Goal: Information Seeking & Learning: Learn about a topic

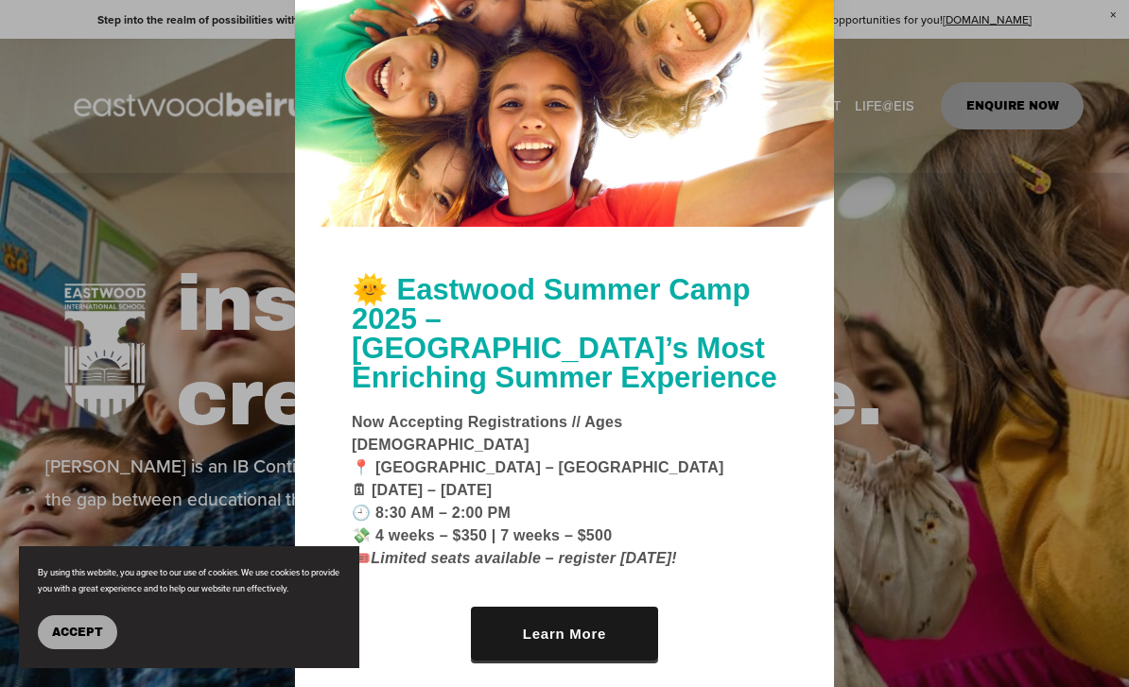
scroll to position [-16, 0]
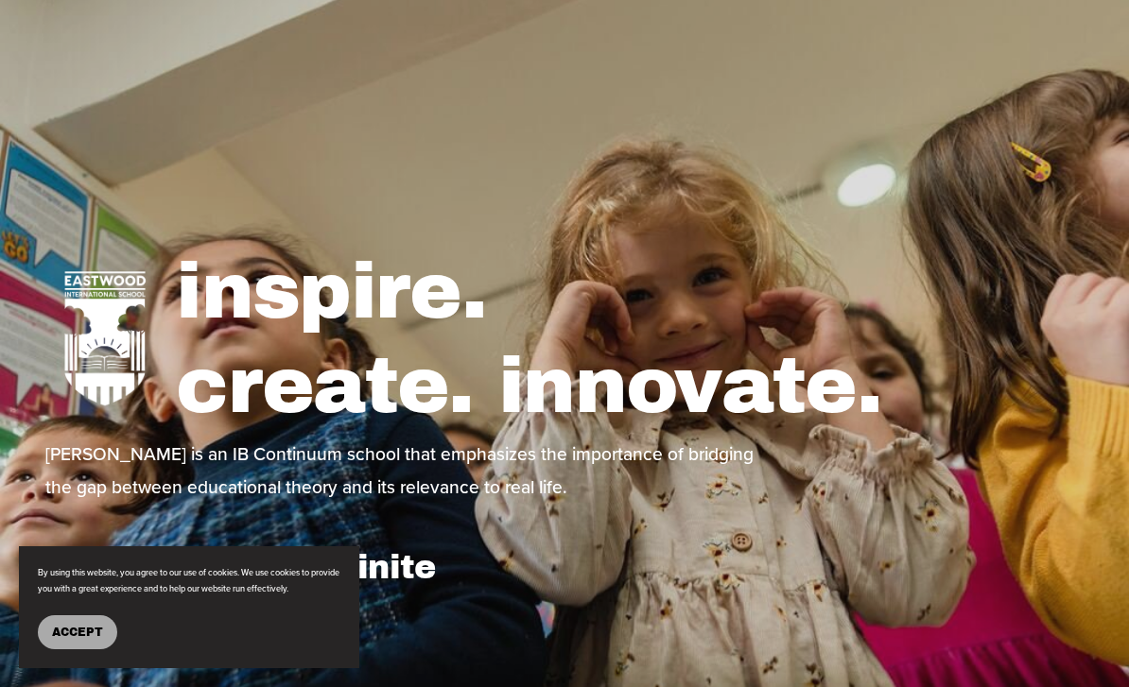
scroll to position [0, 0]
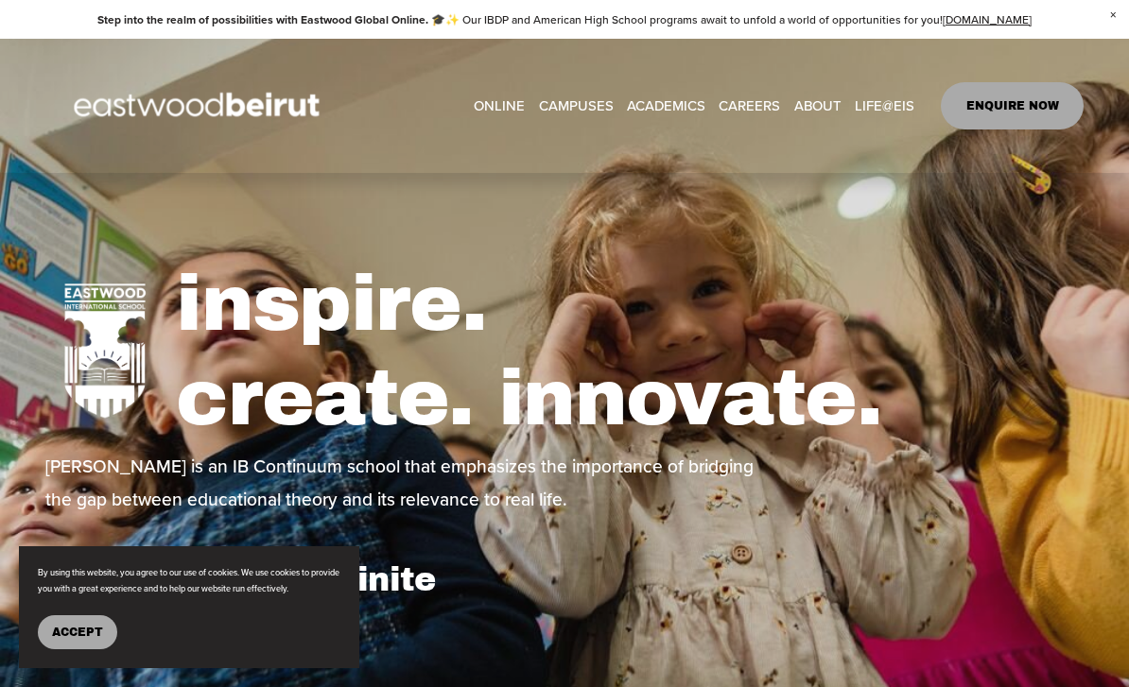
click at [0, 0] on span "IB-DP Program" at bounding box center [0, 0] width 0 height 0
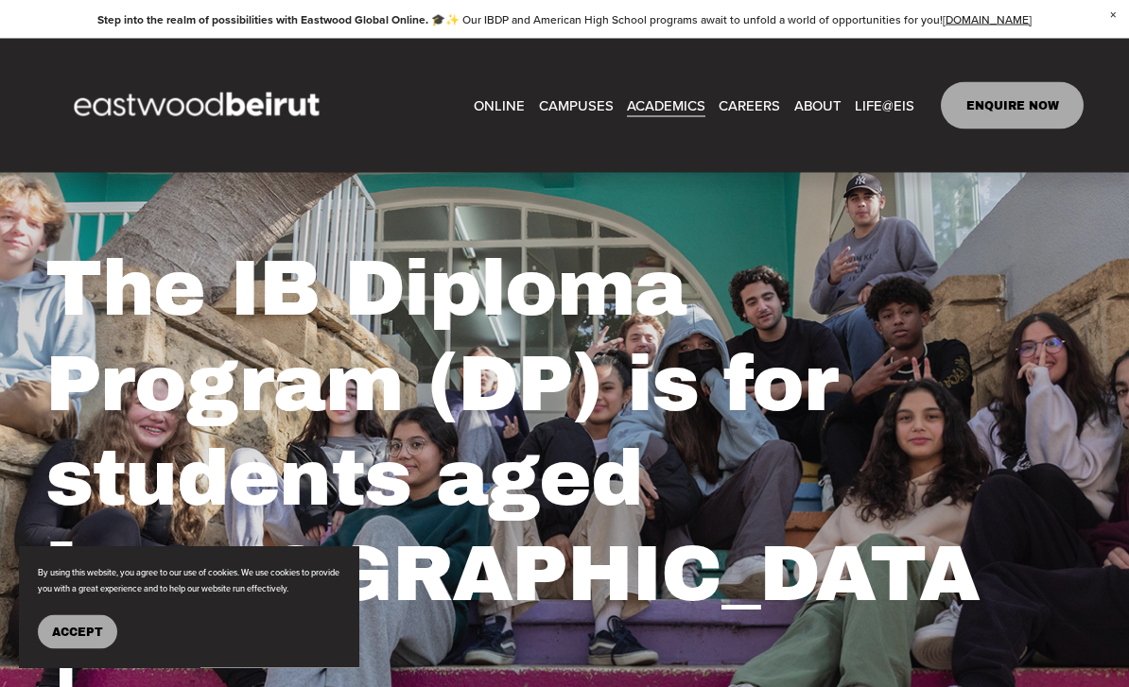
scroll to position [79, 0]
click at [0, 0] on span "IB-[GEOGRAPHIC_DATA]" at bounding box center [0, 0] width 0 height 0
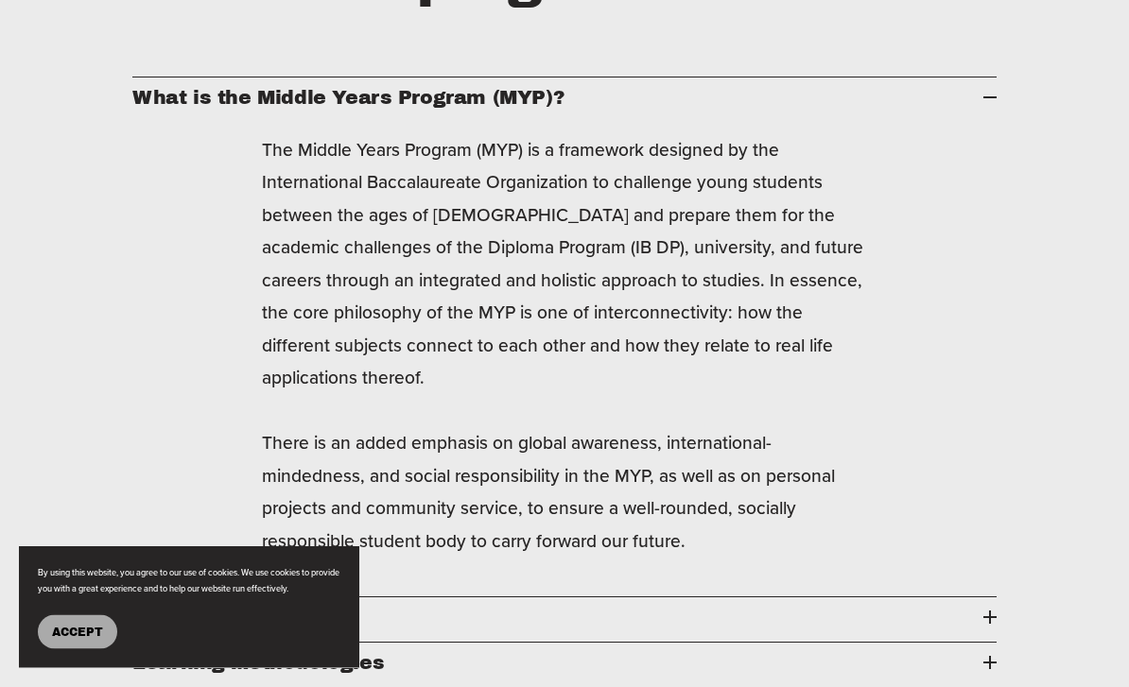
scroll to position [2358, 0]
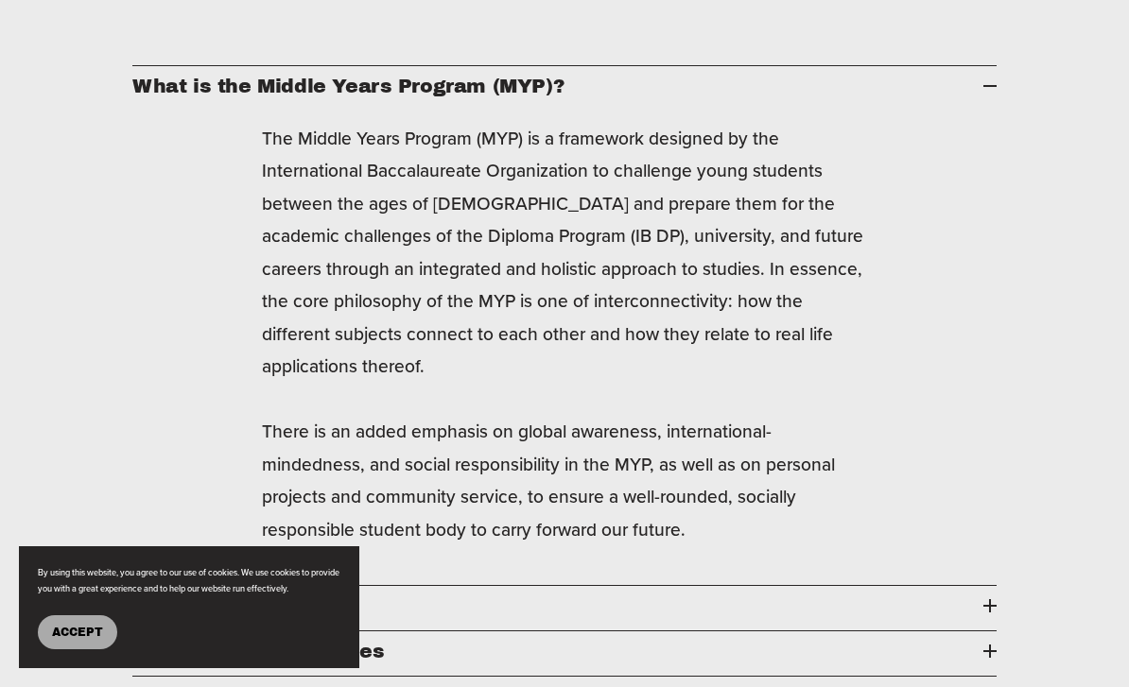
click at [994, 600] on div at bounding box center [989, 606] width 13 height 13
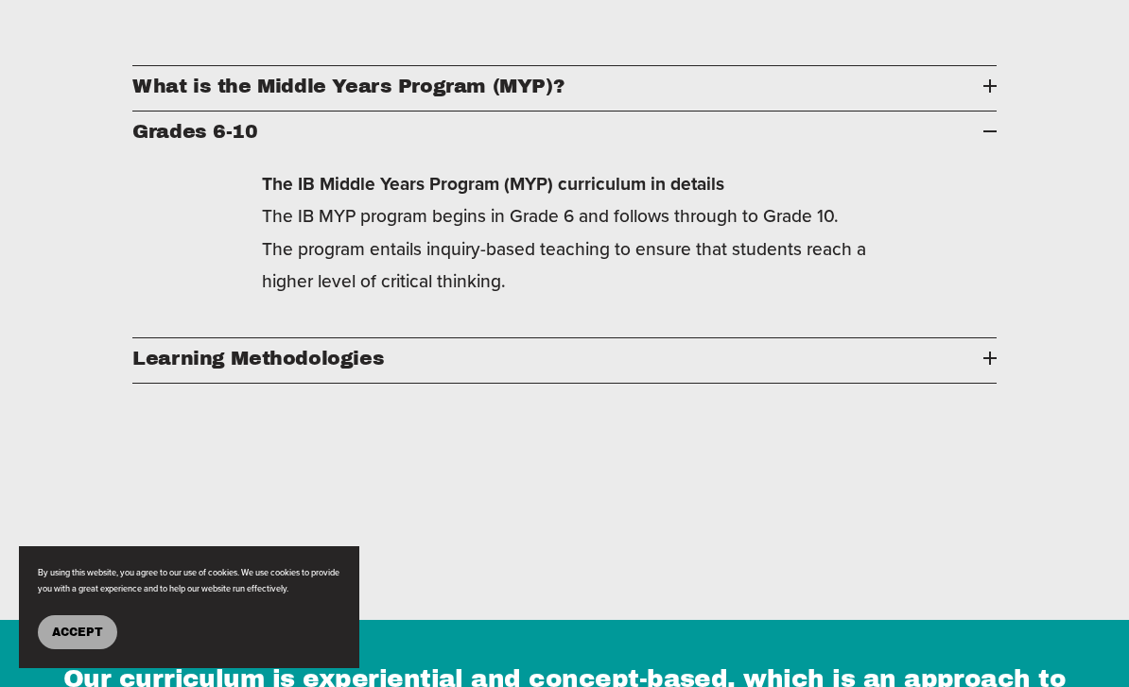
click at [996, 339] on button "Learning Methodologies" at bounding box center [564, 361] width 864 height 44
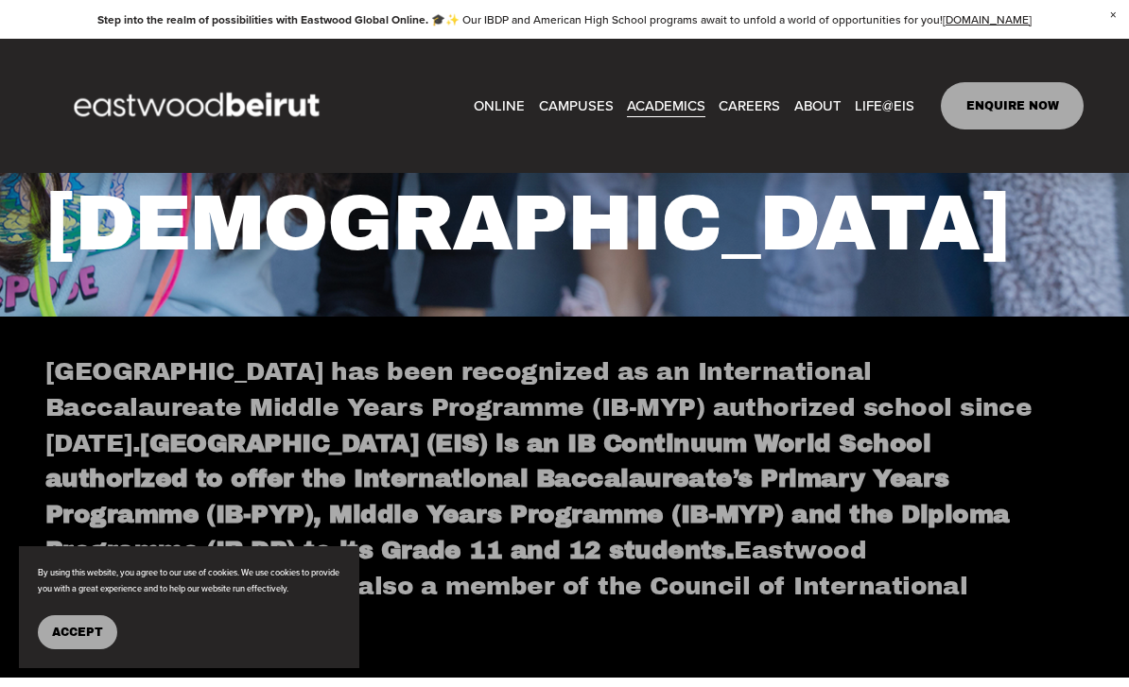
scroll to position [621, 0]
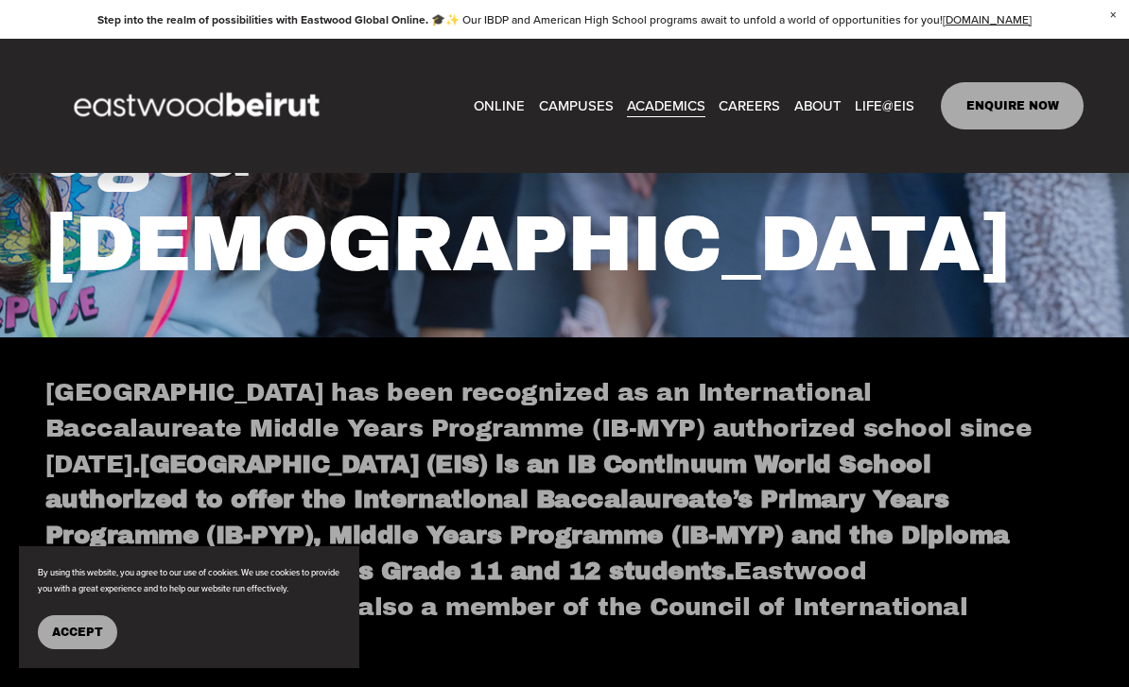
click at [0, 0] on span "[GEOGRAPHIC_DATA]" at bounding box center [0, 0] width 0 height 0
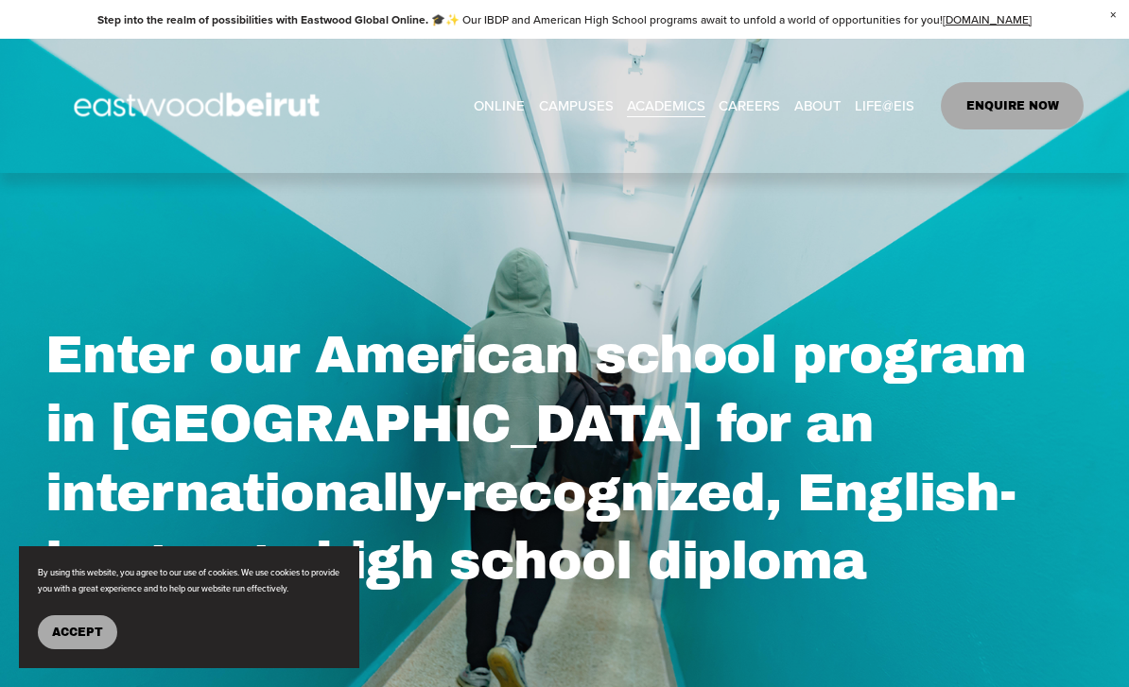
click at [0, 0] on span "Duke of Edinburgh’s Intl Award" at bounding box center [0, 0] width 0 height 0
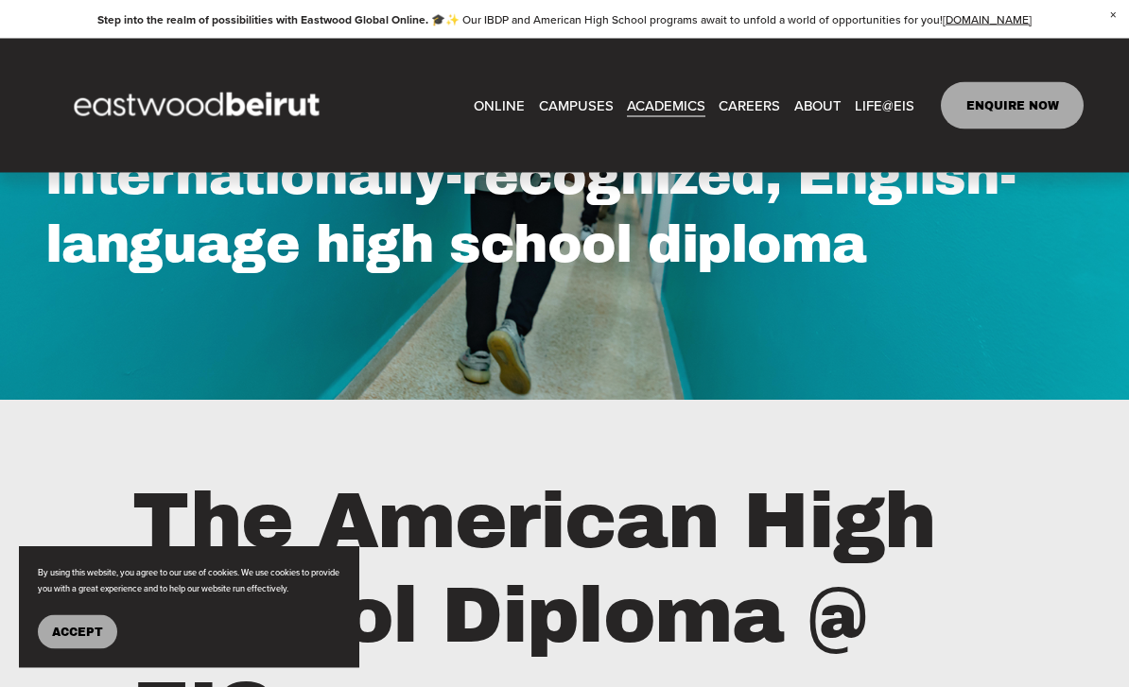
scroll to position [317, 0]
click at [0, 0] on span "Tuition & Financial Aid" at bounding box center [0, 0] width 0 height 0
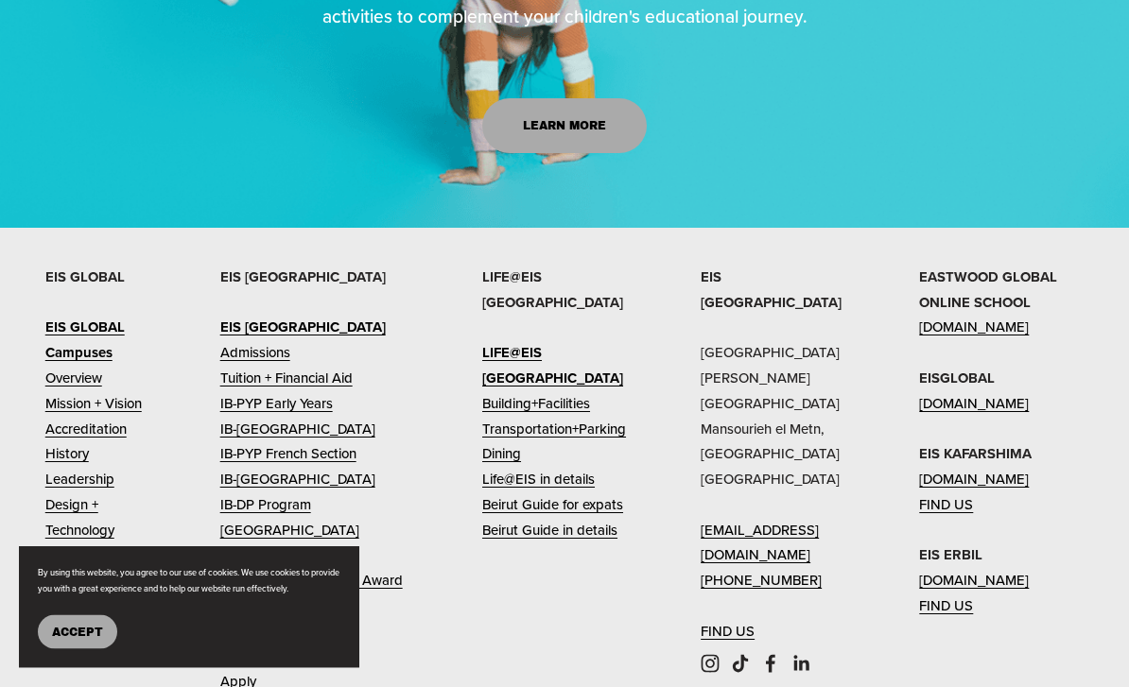
scroll to position [2294, 0]
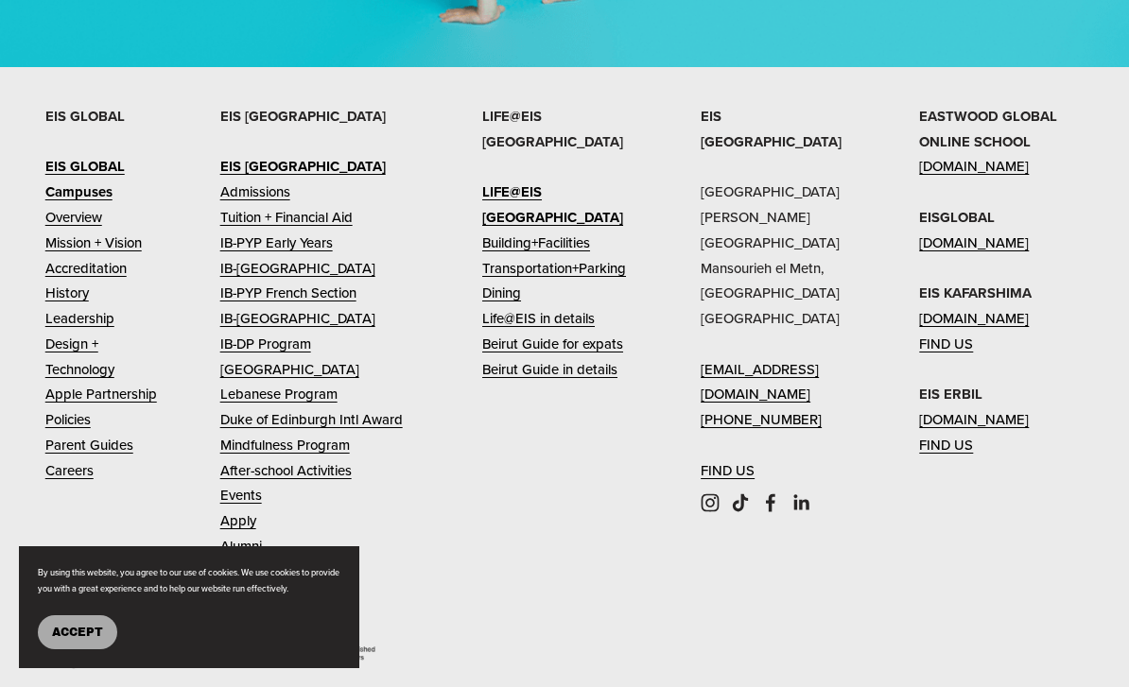
click at [96, 318] on link "Leadership" at bounding box center [79, 319] width 69 height 26
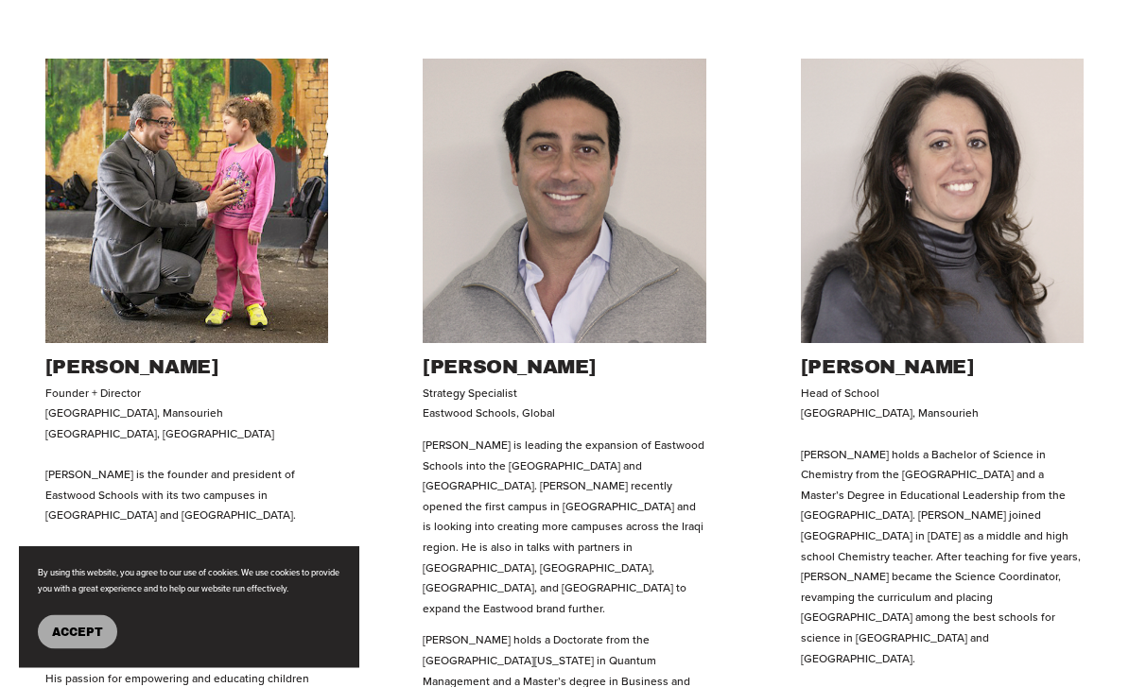
scroll to position [658, 0]
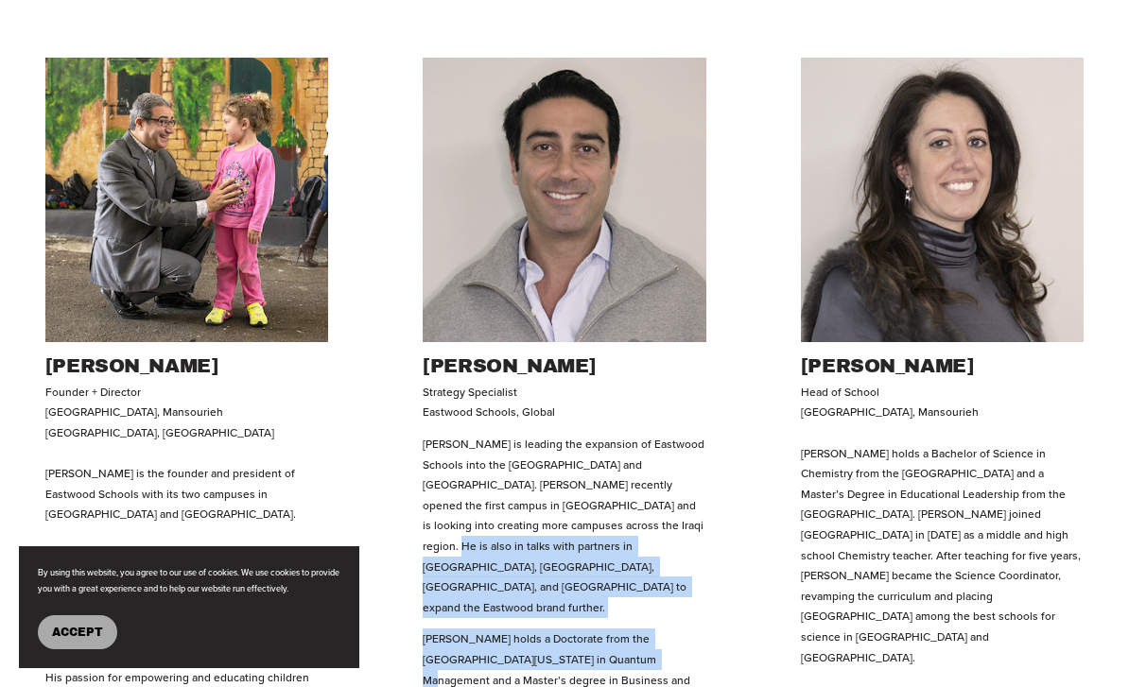
click at [729, 324] on ul "Amine M. Khoury Founder + Director Eastwood International School, Mansourieh Ea…" at bounding box center [564, 611] width 1129 height 1106
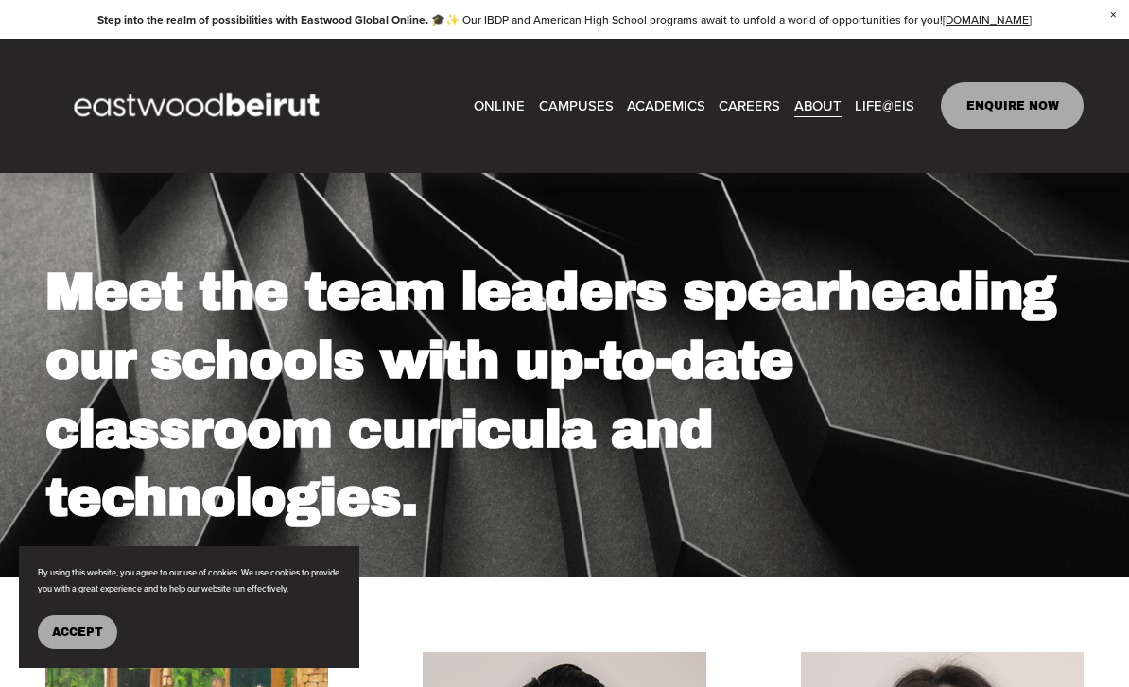
scroll to position [0, 0]
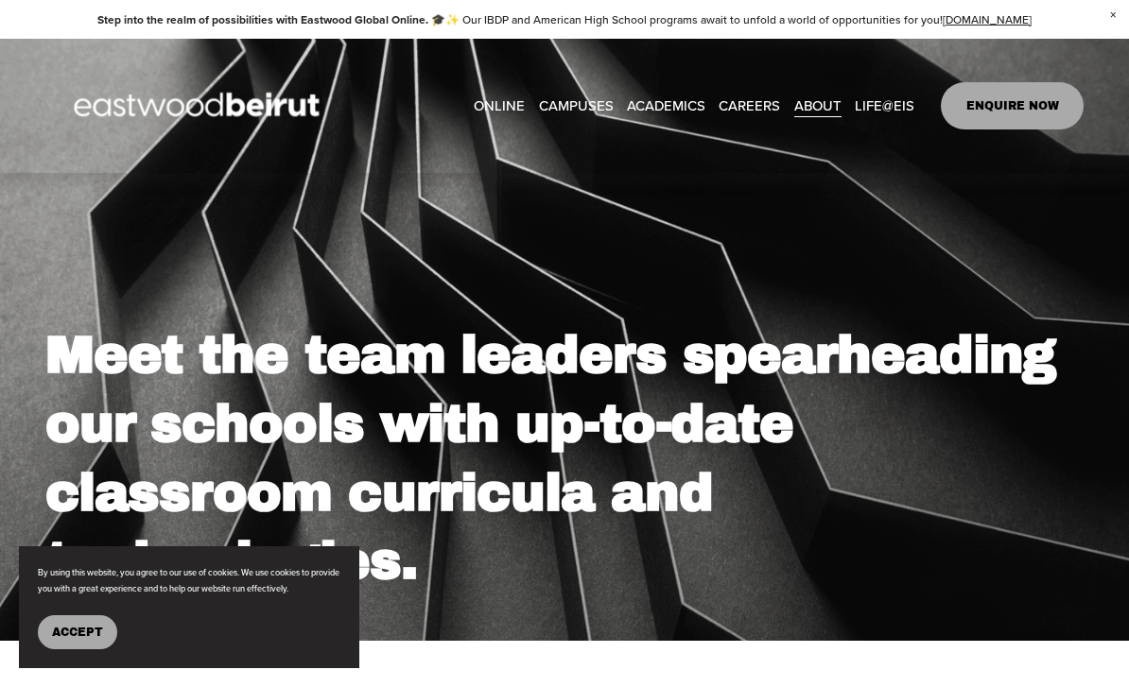
click at [0, 0] on span "Admissions" at bounding box center [0, 0] width 0 height 0
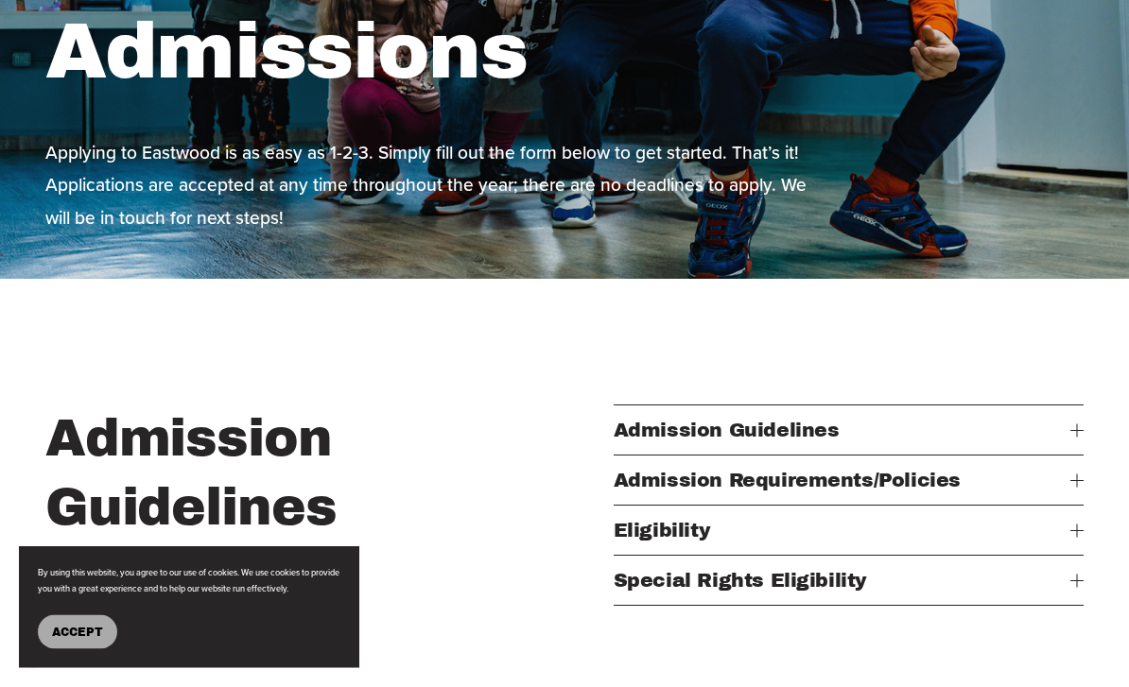
scroll to position [318, 0]
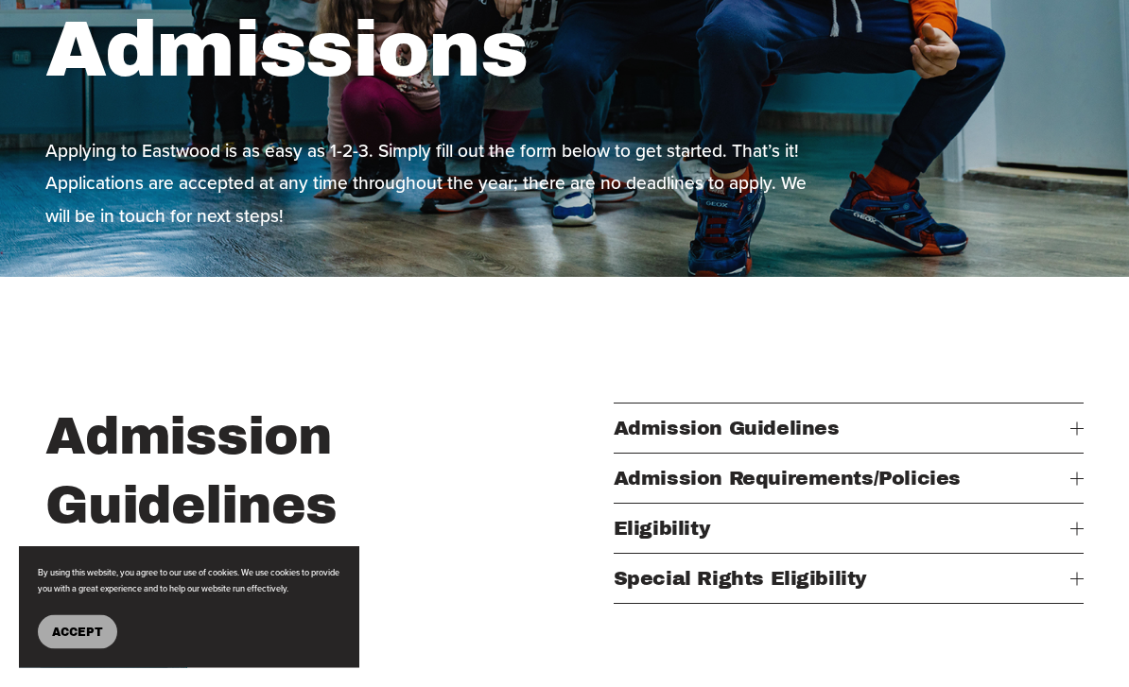
click at [1073, 435] on button "Admission Guidelines" at bounding box center [849, 429] width 471 height 49
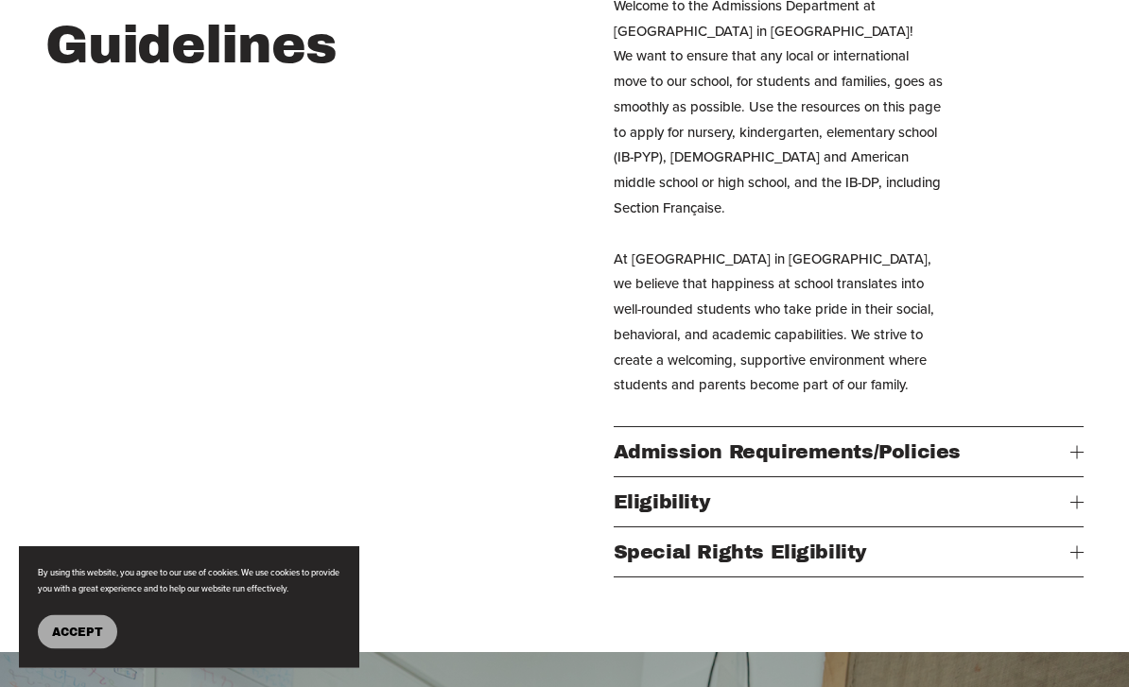
scroll to position [727, 0]
click at [1077, 427] on button "Admission Requirements/Policies" at bounding box center [849, 451] width 471 height 49
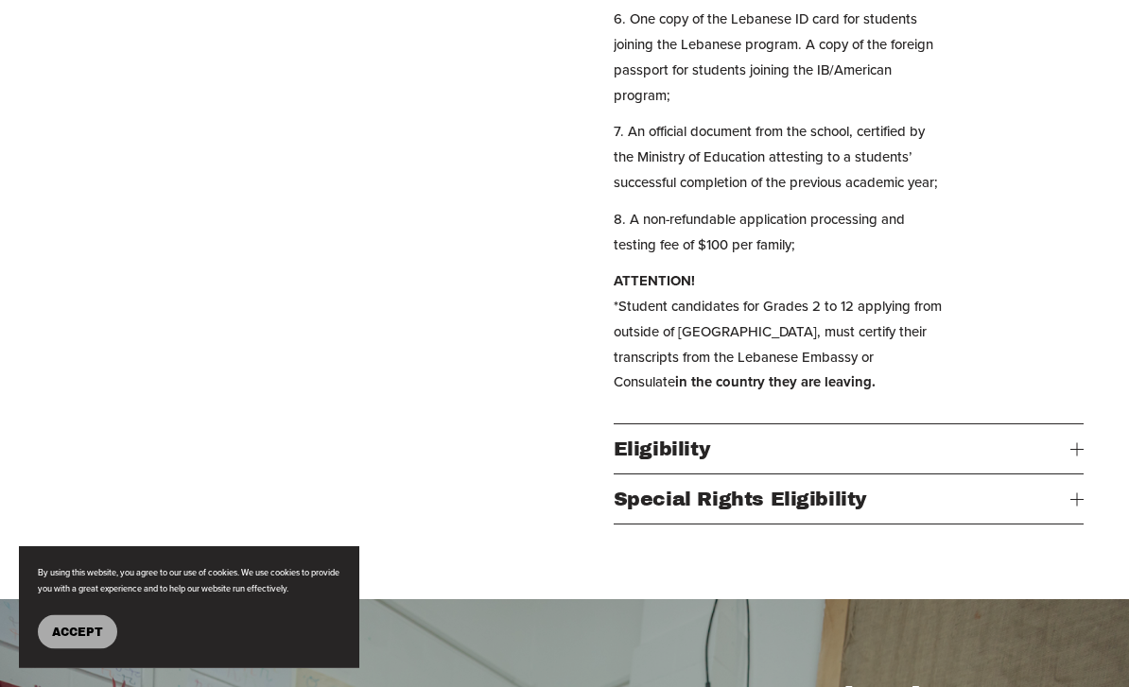
scroll to position [1314, 0]
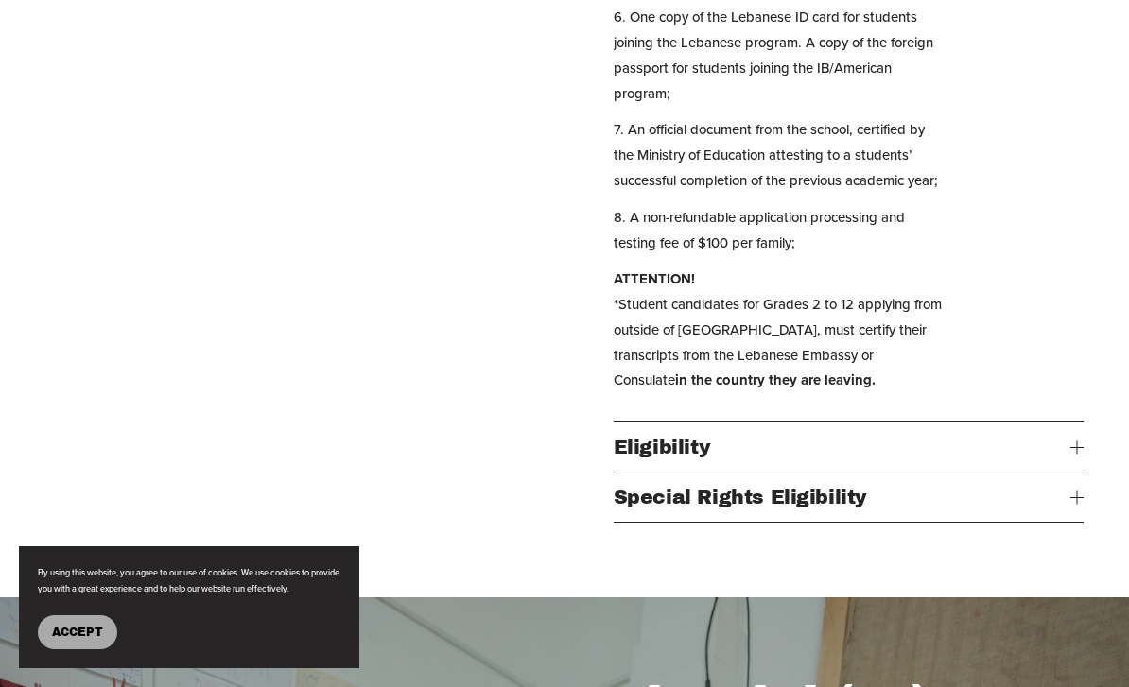
click at [1078, 454] on div at bounding box center [1076, 447] width 13 height 13
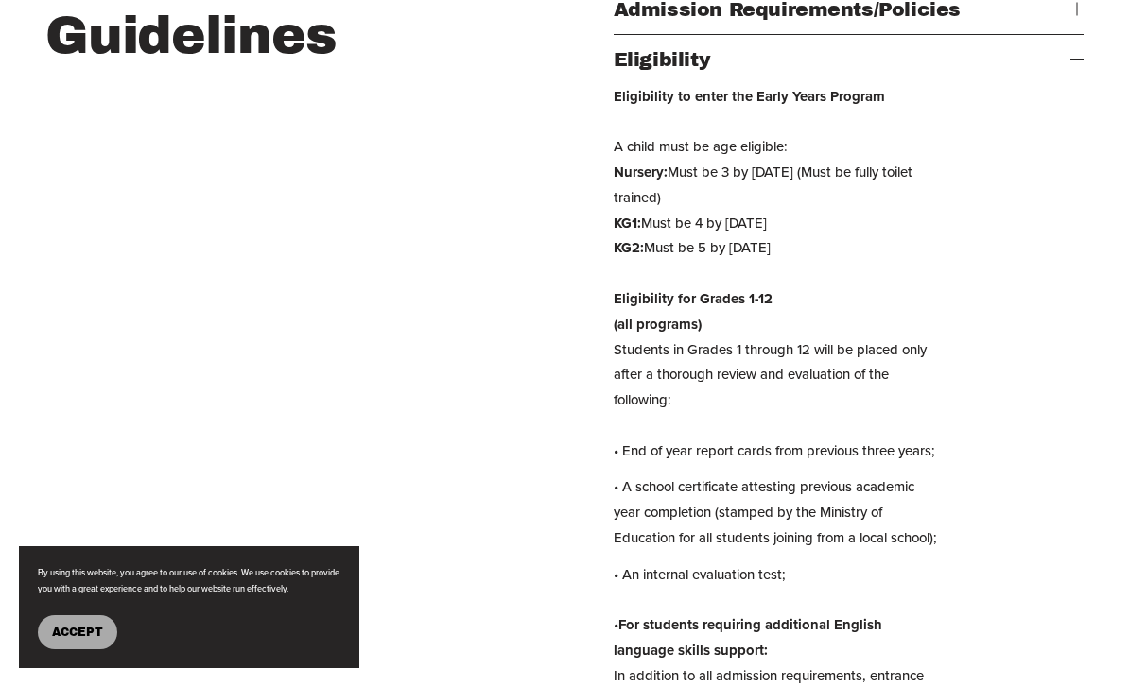
scroll to position [739, 0]
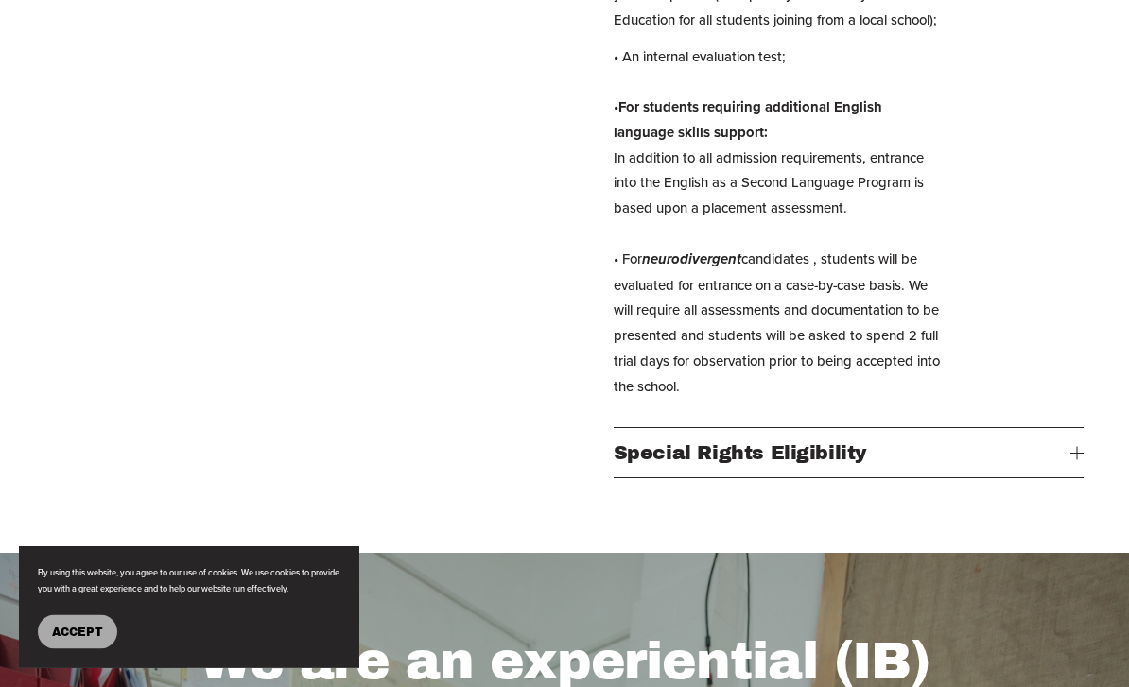
click at [1074, 461] on div at bounding box center [1076, 453] width 13 height 13
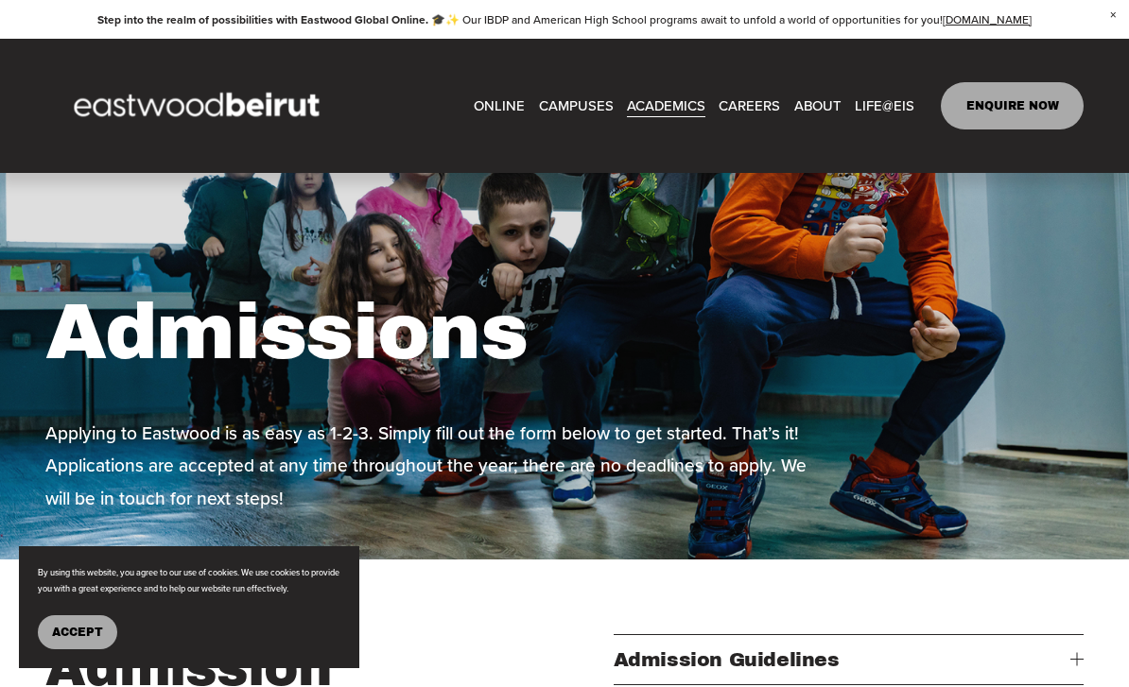
scroll to position [0, 0]
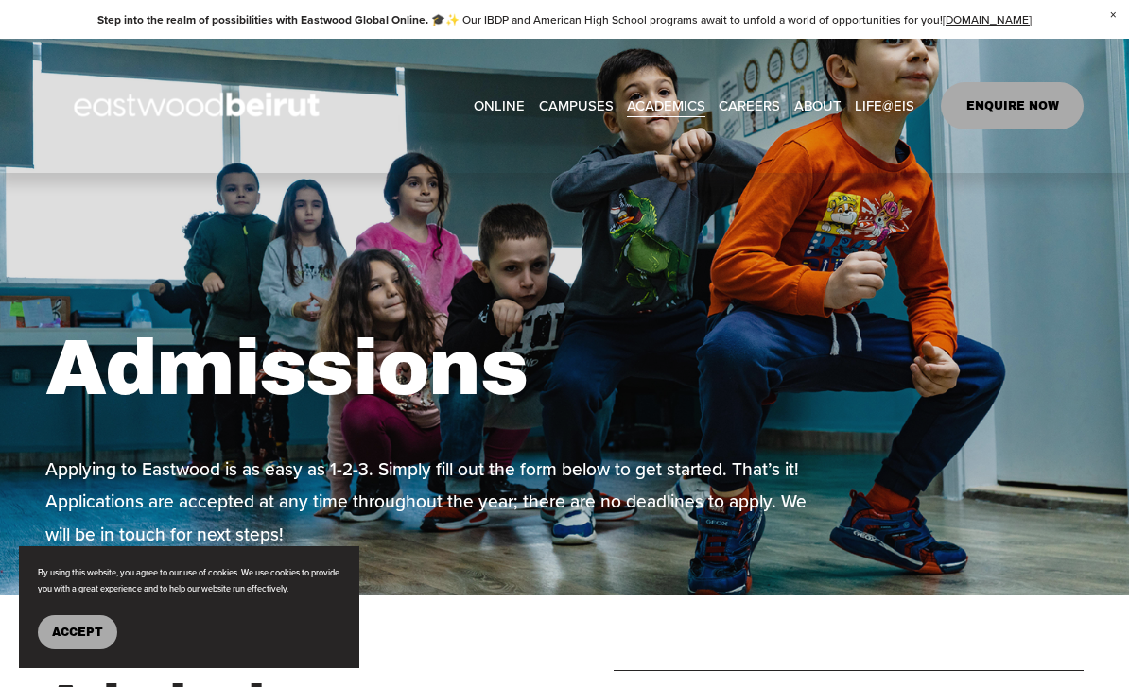
click at [0, 0] on span "Academics" at bounding box center [0, 0] width 0 height 0
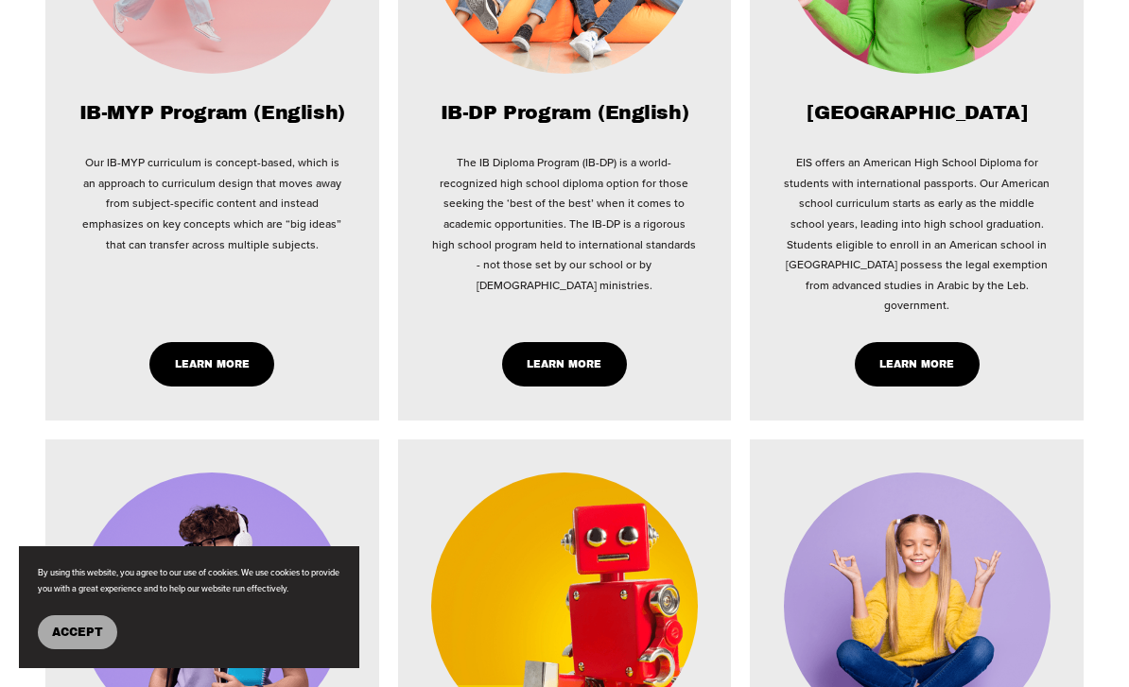
scroll to position [1734, 0]
click at [916, 343] on link "Learn More" at bounding box center [917, 365] width 125 height 44
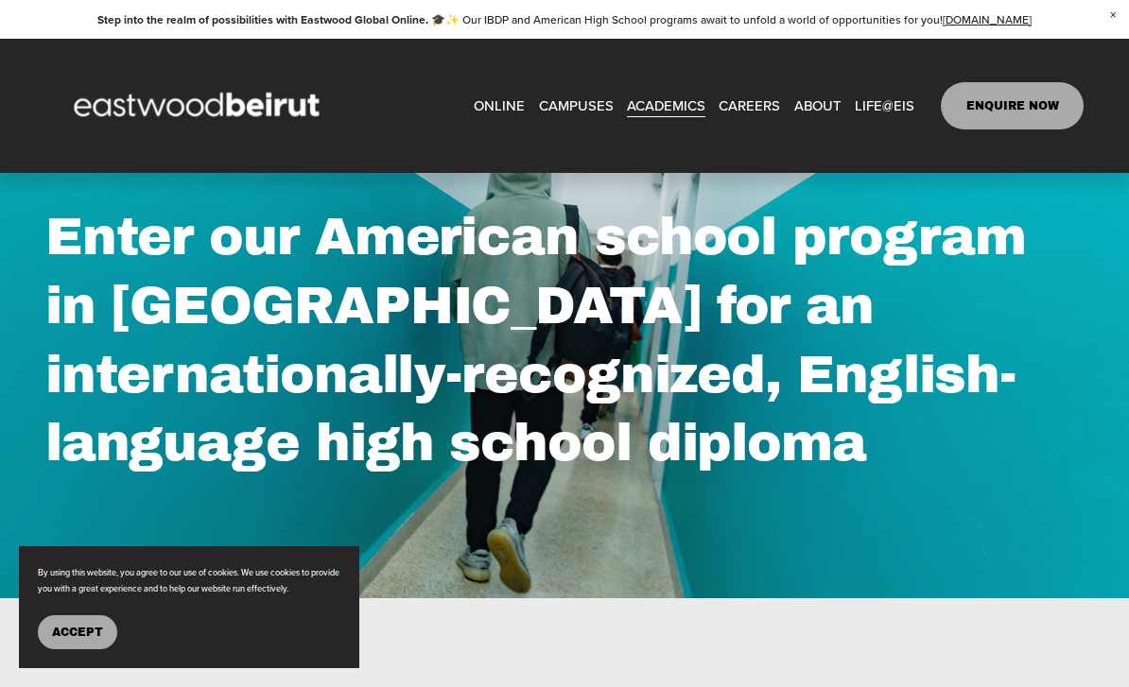
scroll to position [94, 0]
